Goal: Navigation & Orientation: Find specific page/section

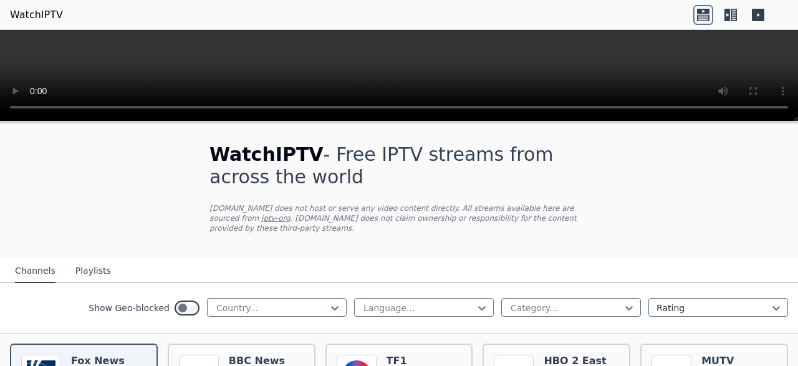
click at [92, 261] on button "Playlists" at bounding box center [93, 271] width 36 height 24
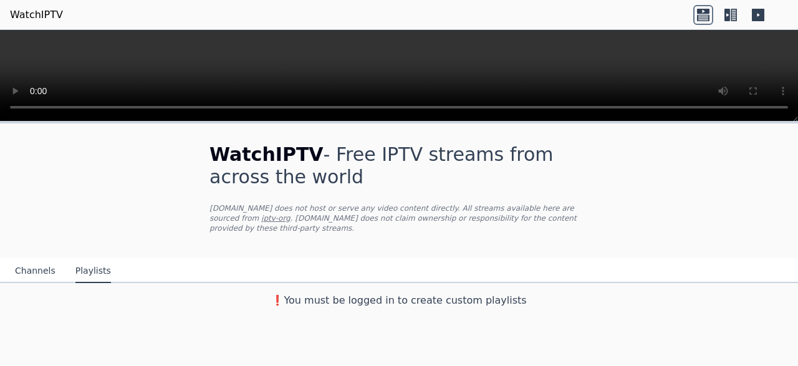
click at [37, 261] on button "Channels" at bounding box center [35, 271] width 41 height 24
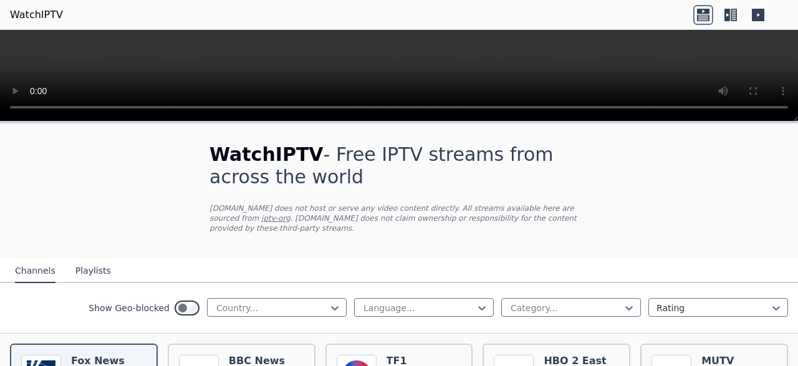
click at [291, 214] on link "iptv-org" at bounding box center [275, 218] width 29 height 9
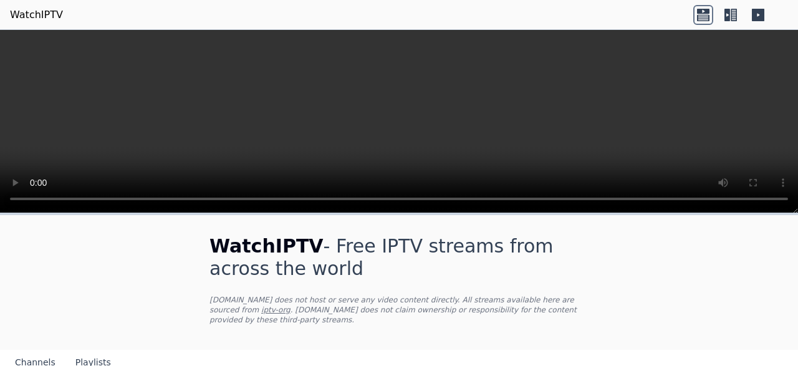
click at [75, 359] on button "Playlists" at bounding box center [93, 363] width 36 height 24
click at [48, 352] on button "Channels" at bounding box center [35, 363] width 41 height 24
click at [38, 354] on button "Channels" at bounding box center [35, 363] width 41 height 24
click at [761, 16] on icon at bounding box center [758, 15] width 12 height 12
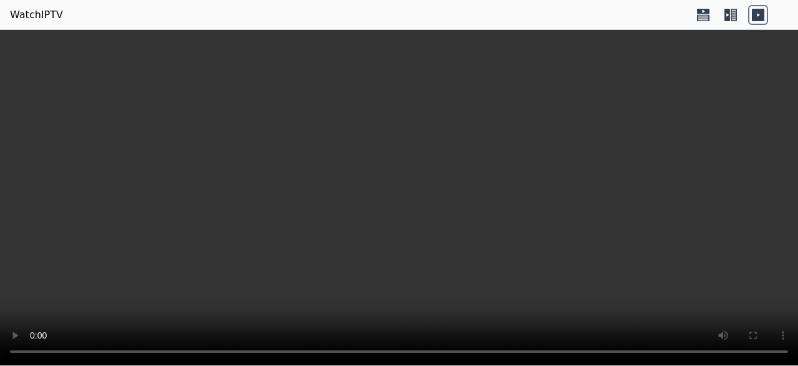
click at [728, 22] on icon at bounding box center [731, 15] width 20 height 20
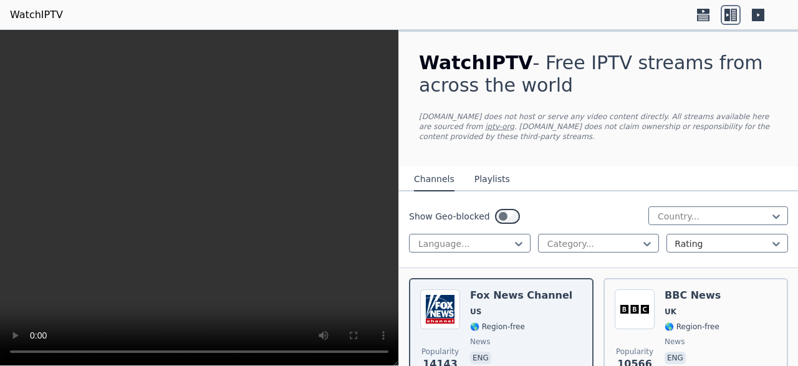
click at [700, 7] on icon at bounding box center [703, 15] width 20 height 20
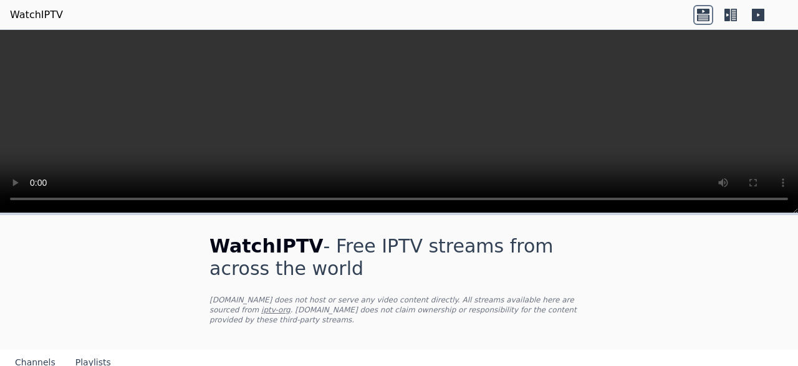
click at [39, 13] on link "WatchIPTV" at bounding box center [36, 14] width 53 height 15
